Goal: Find specific page/section: Find specific page/section

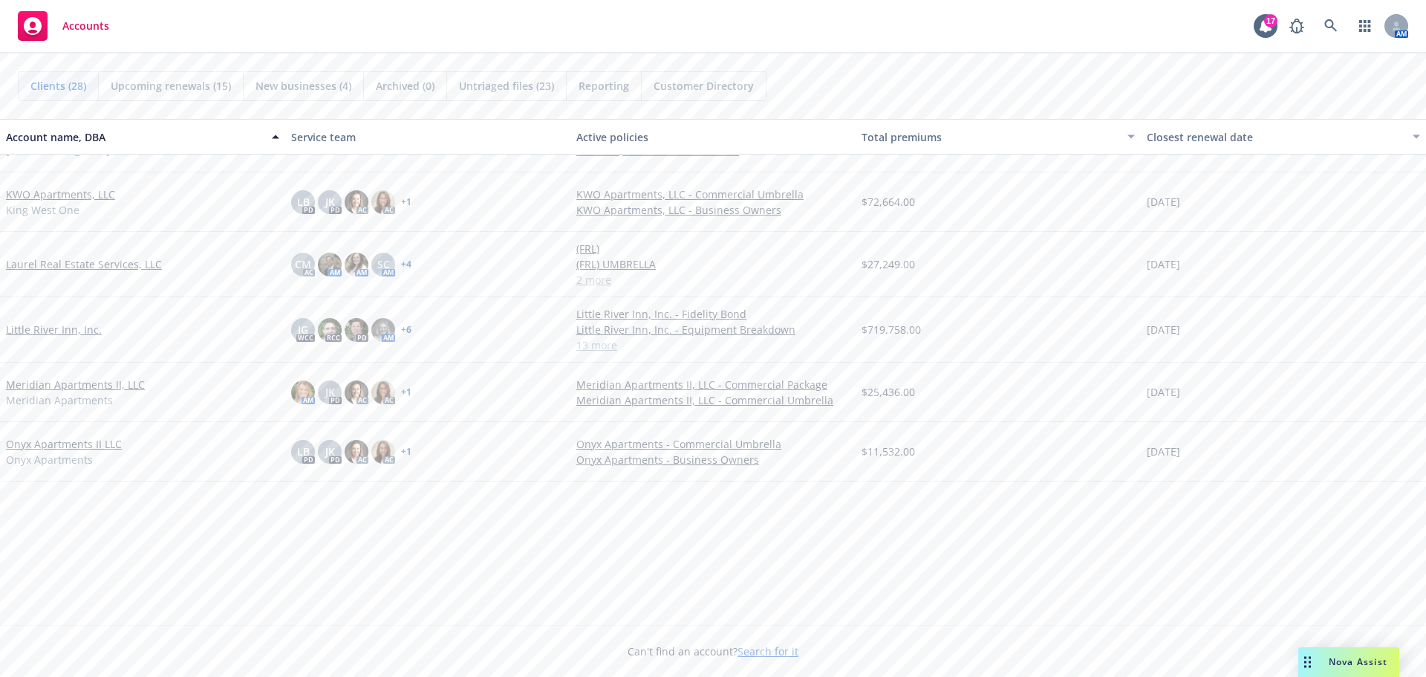
scroll to position [594, 0]
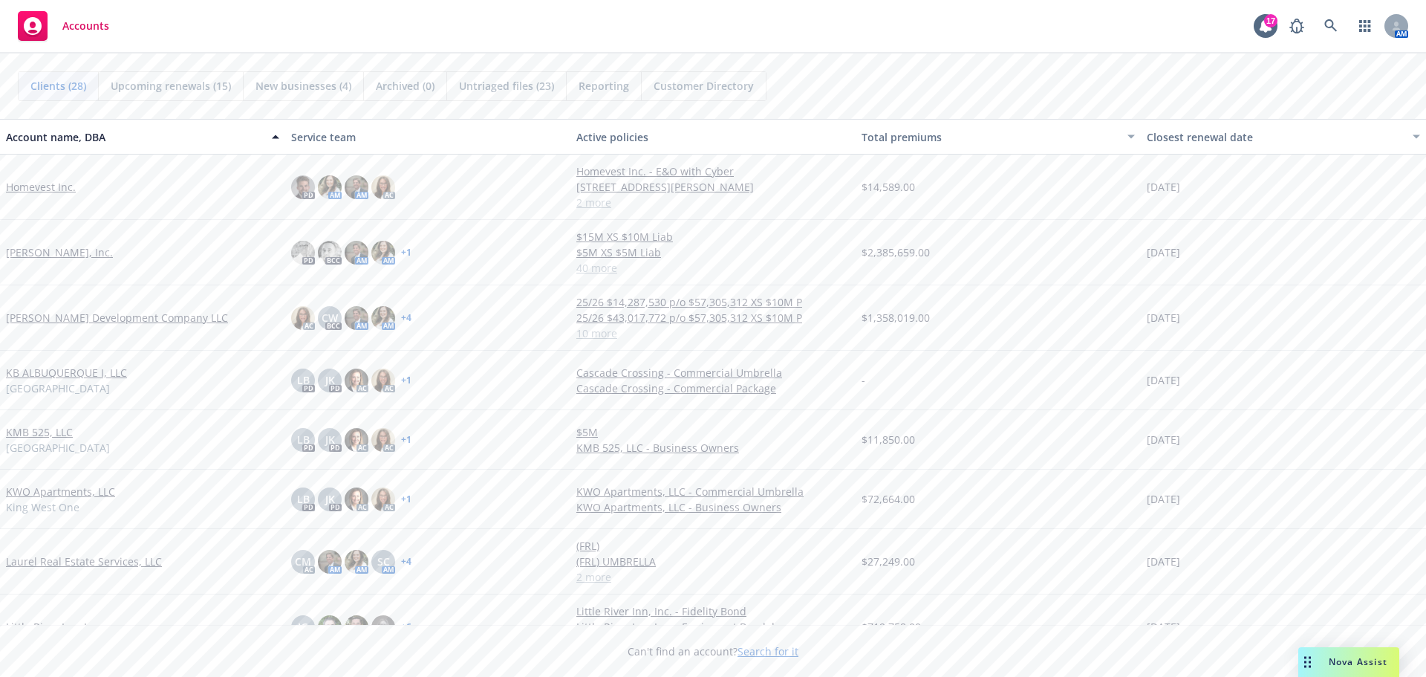
click at [51, 251] on link "[PERSON_NAME], Inc." at bounding box center [59, 252] width 107 height 16
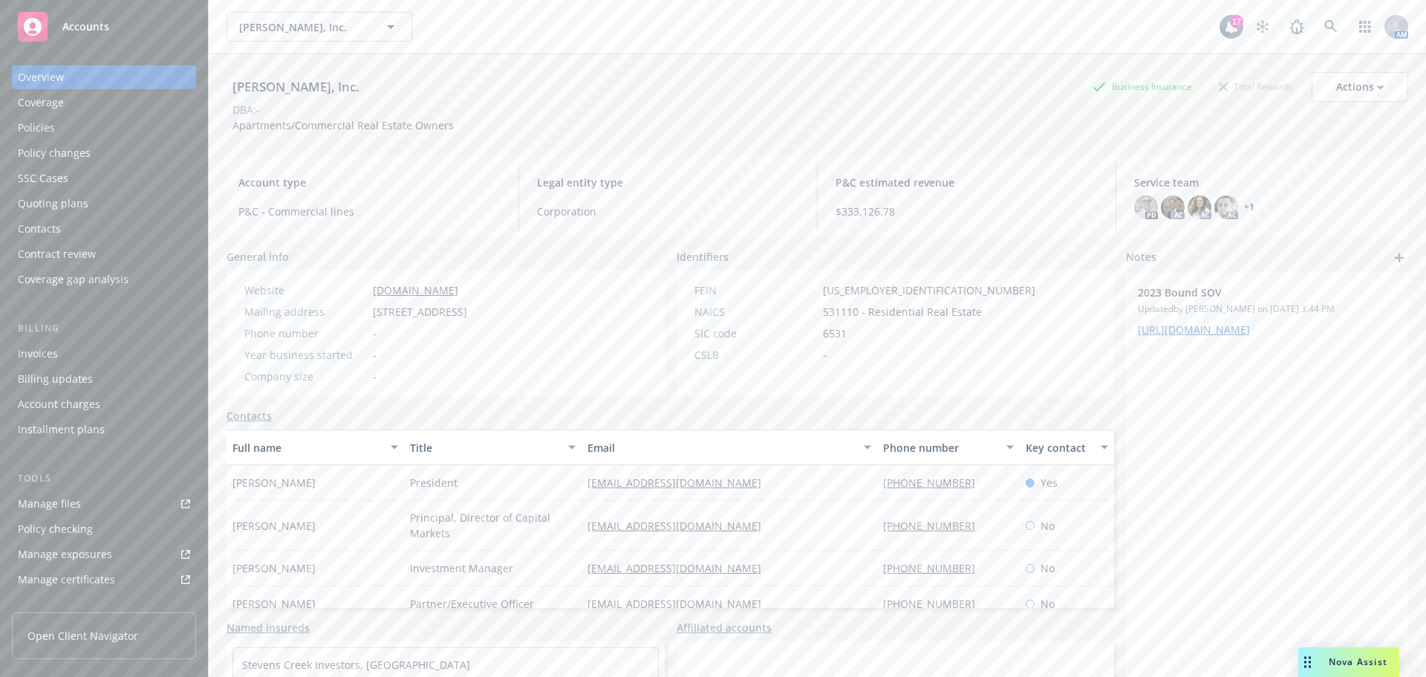
click at [81, 122] on div "Policies" at bounding box center [104, 128] width 172 height 24
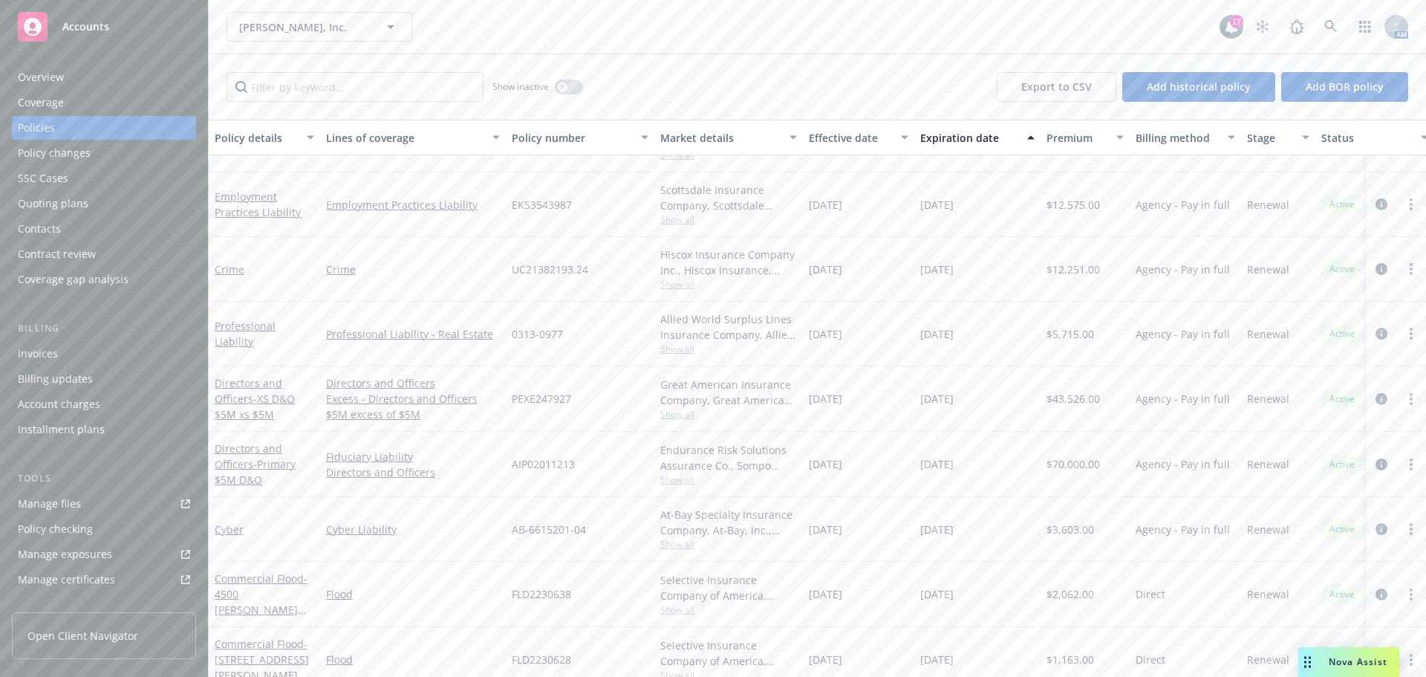
scroll to position [594, 0]
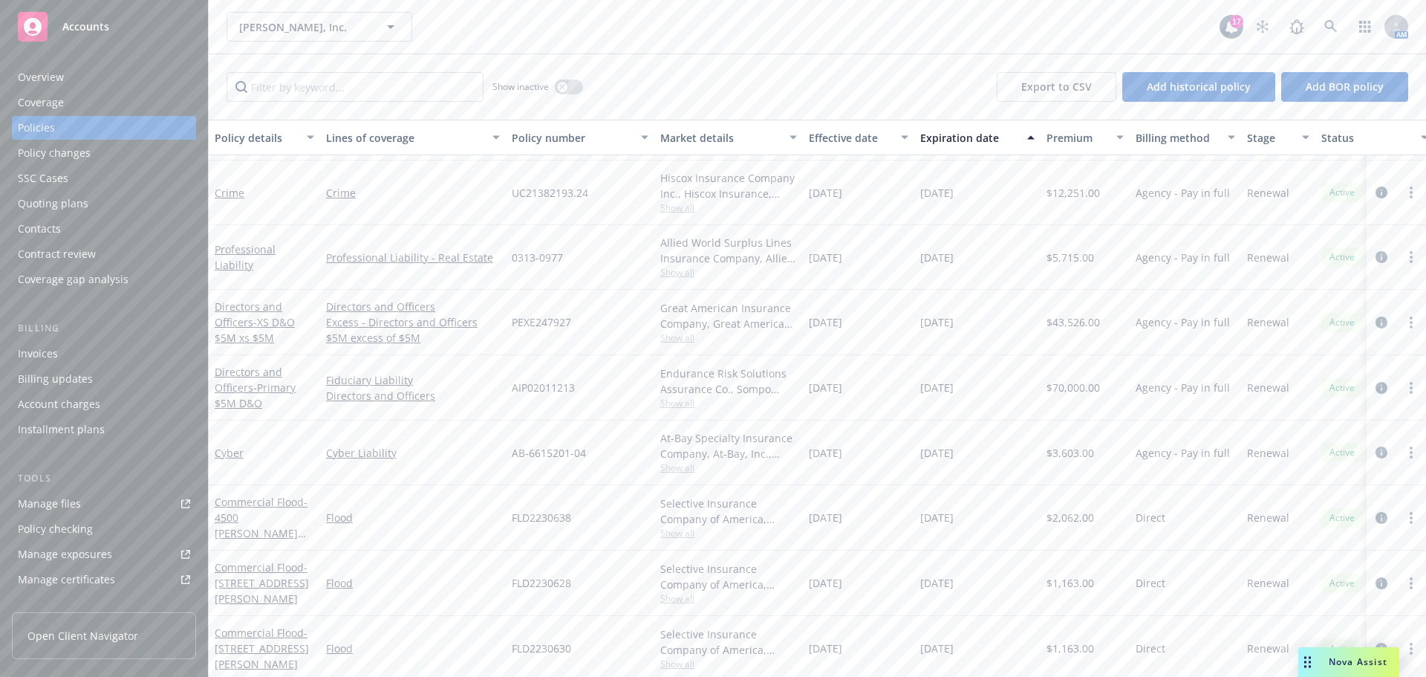
click at [261, 445] on div "Cyber" at bounding box center [265, 453] width 100 height 16
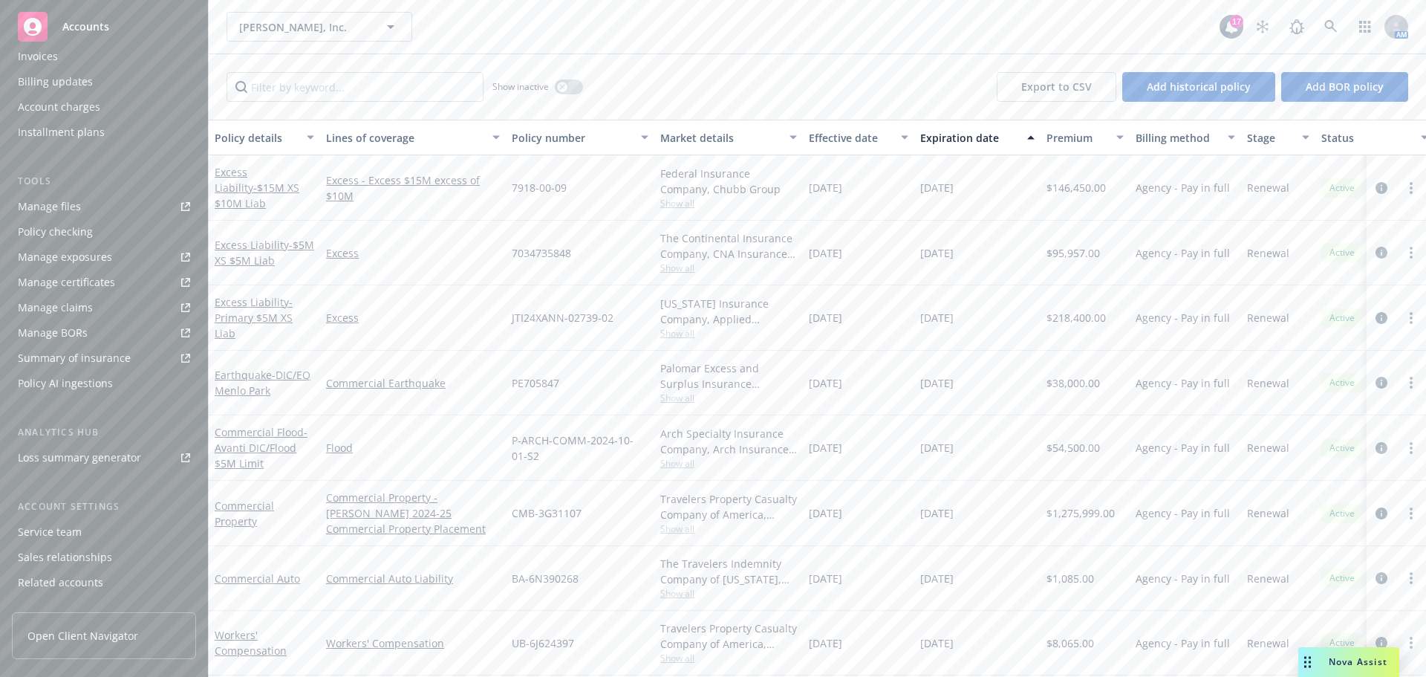
scroll to position [342, 0]
